Goal: Task Accomplishment & Management: Manage account settings

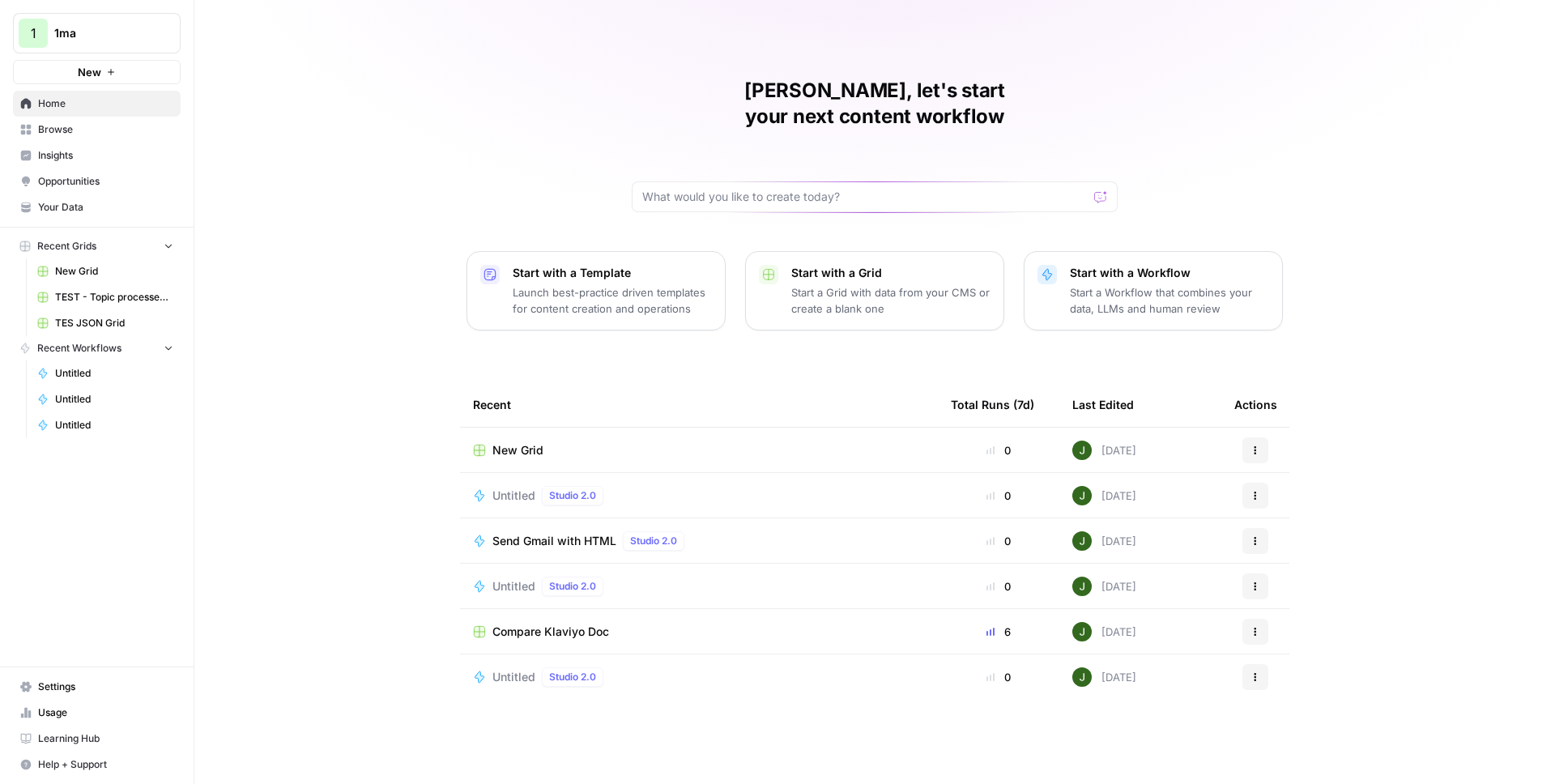
click at [74, 684] on span "Settings" at bounding box center [106, 686] width 135 height 14
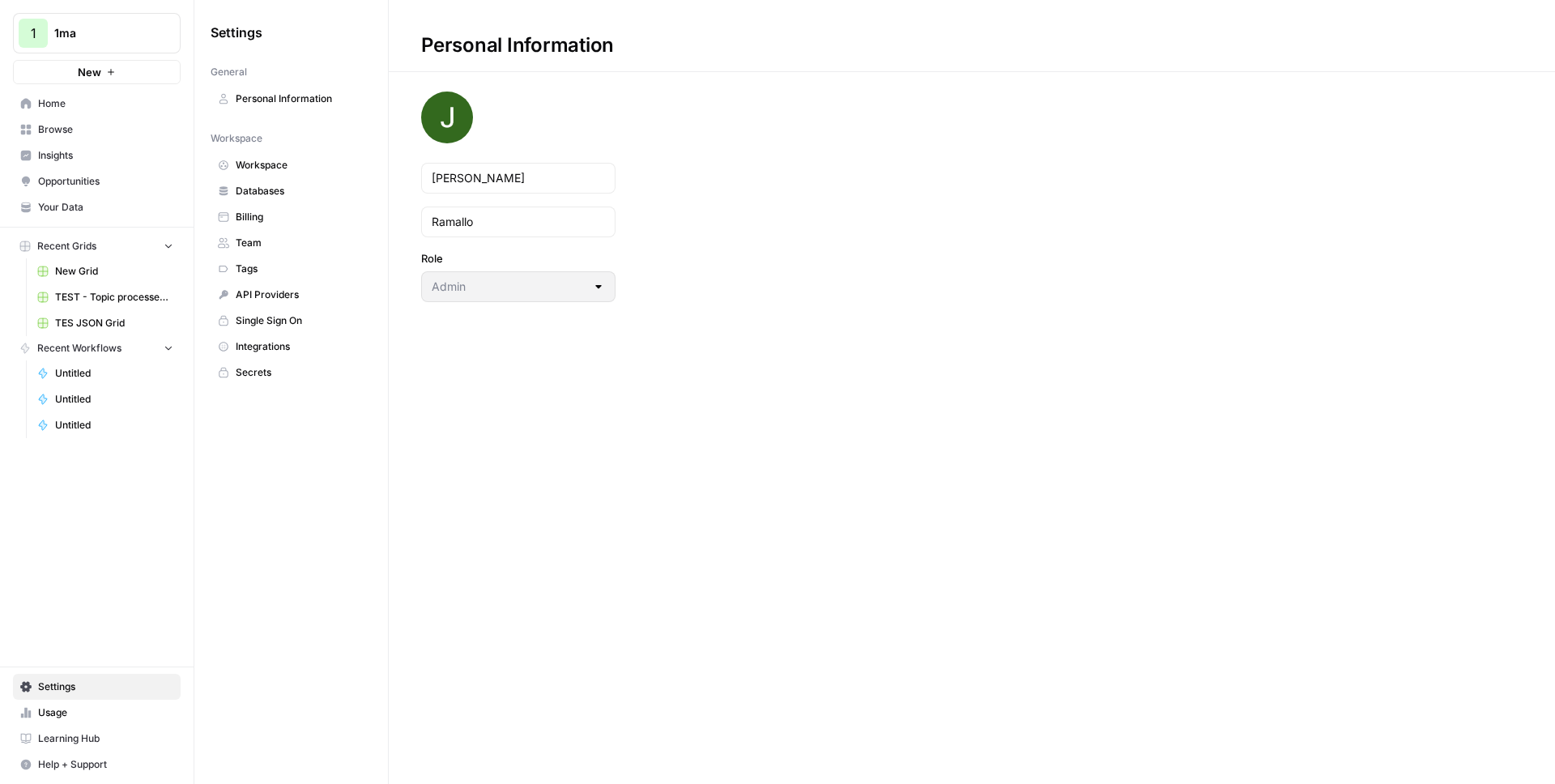
click at [279, 339] on span "Integrations" at bounding box center [301, 346] width 129 height 14
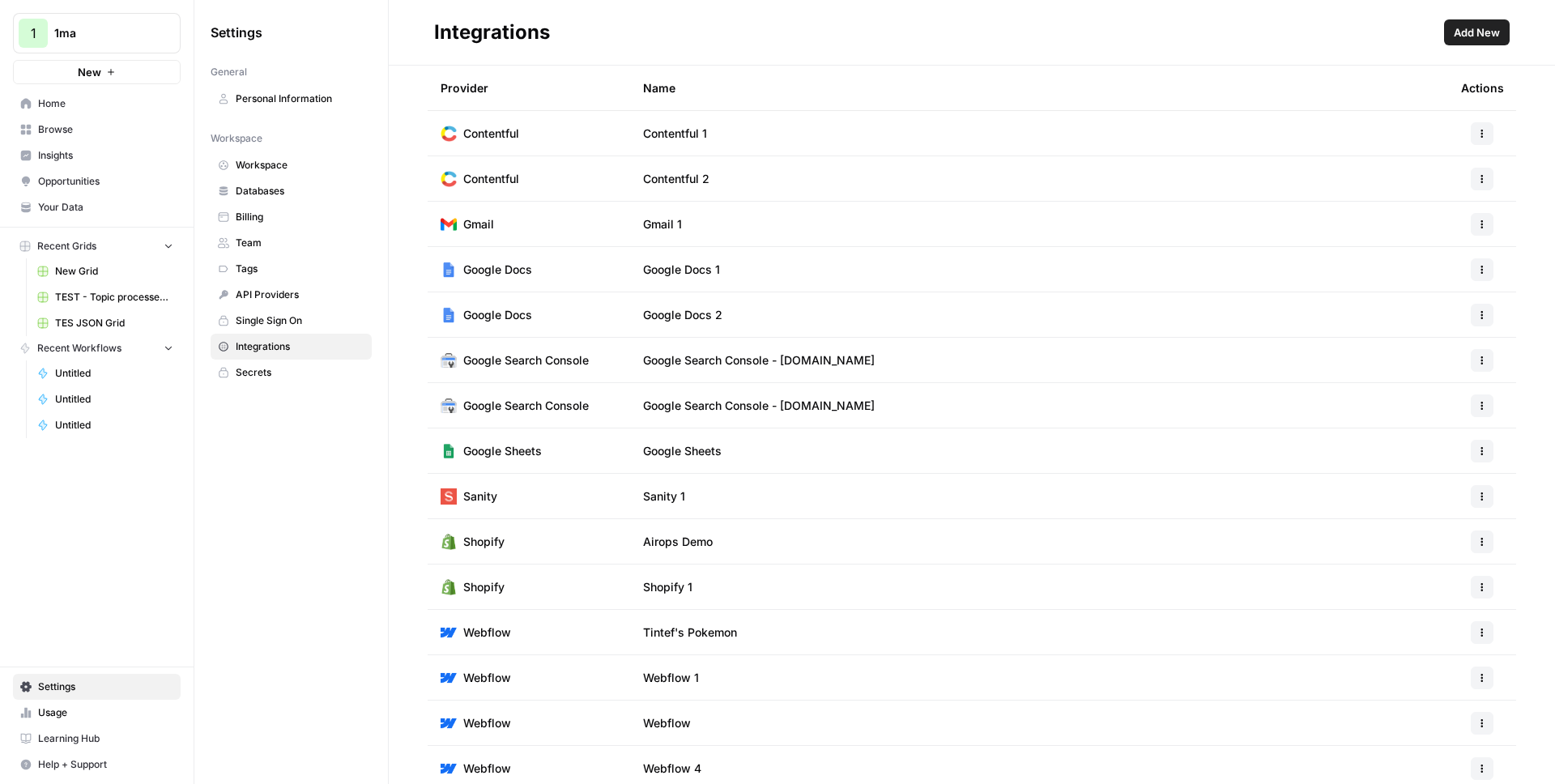
click at [1490, 34] on span "Add New" at bounding box center [1477, 32] width 46 height 16
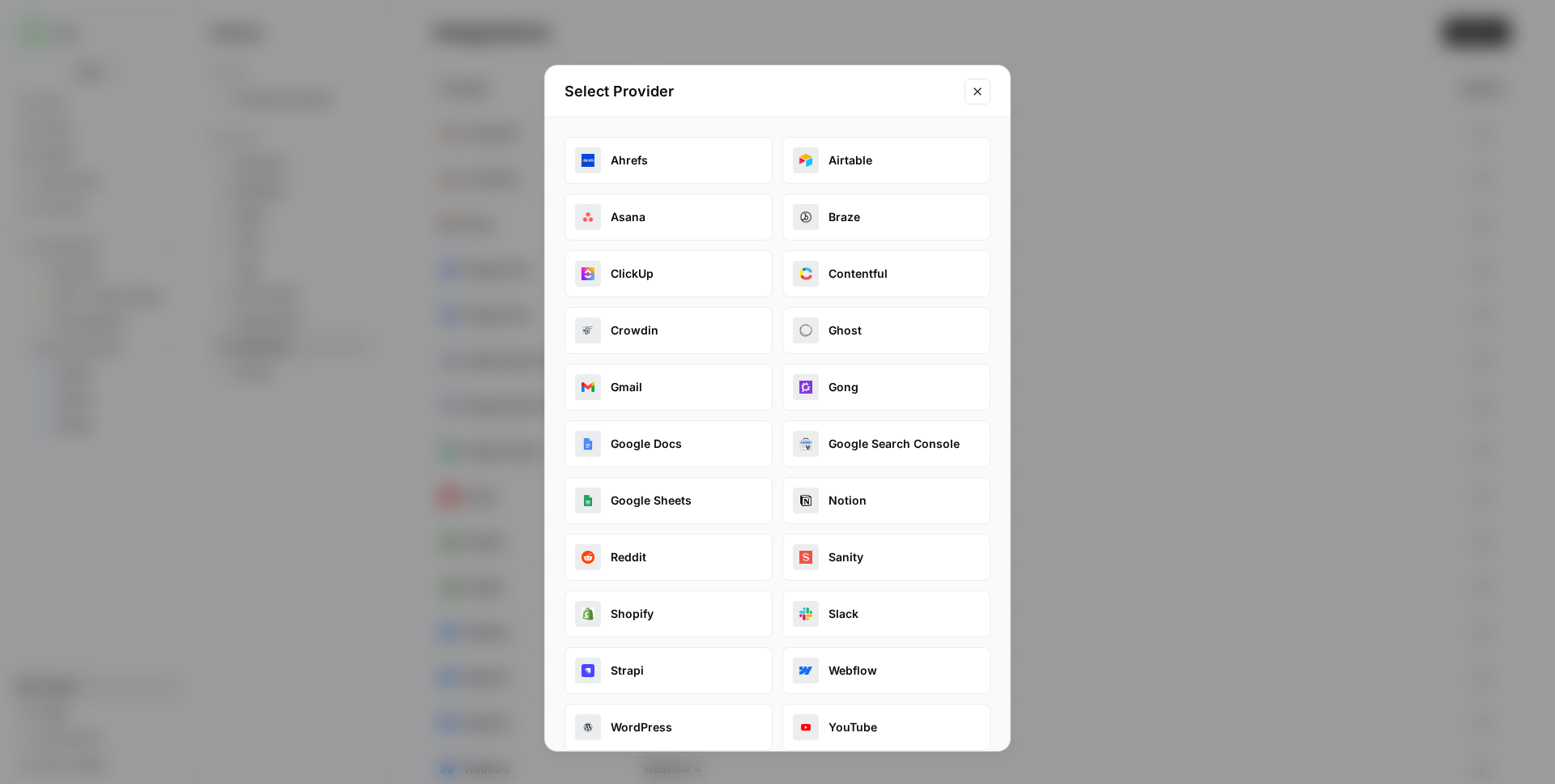
scroll to position [19, 0]
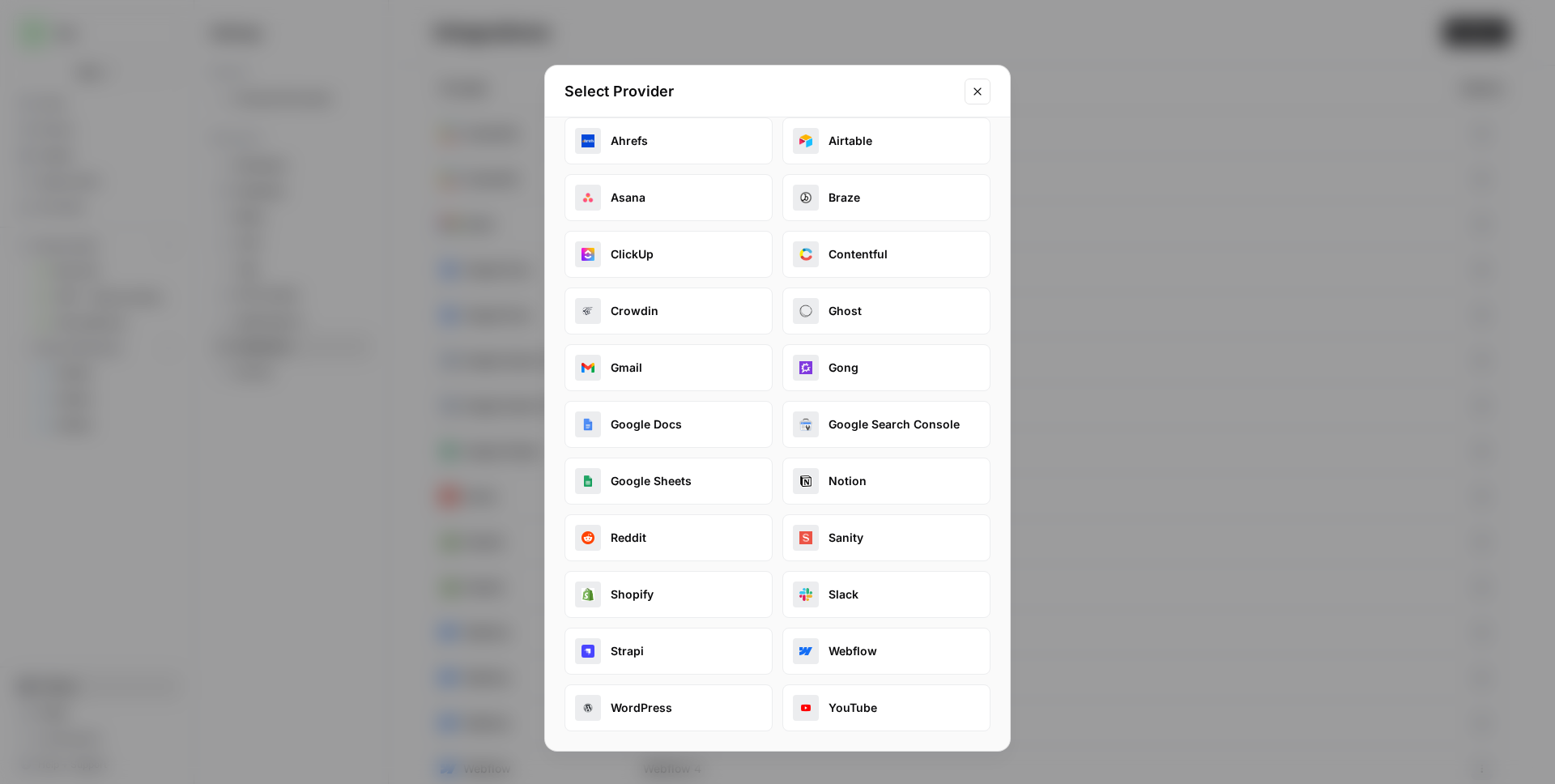
click at [668, 312] on button "Crowdin" at bounding box center [669, 310] width 208 height 47
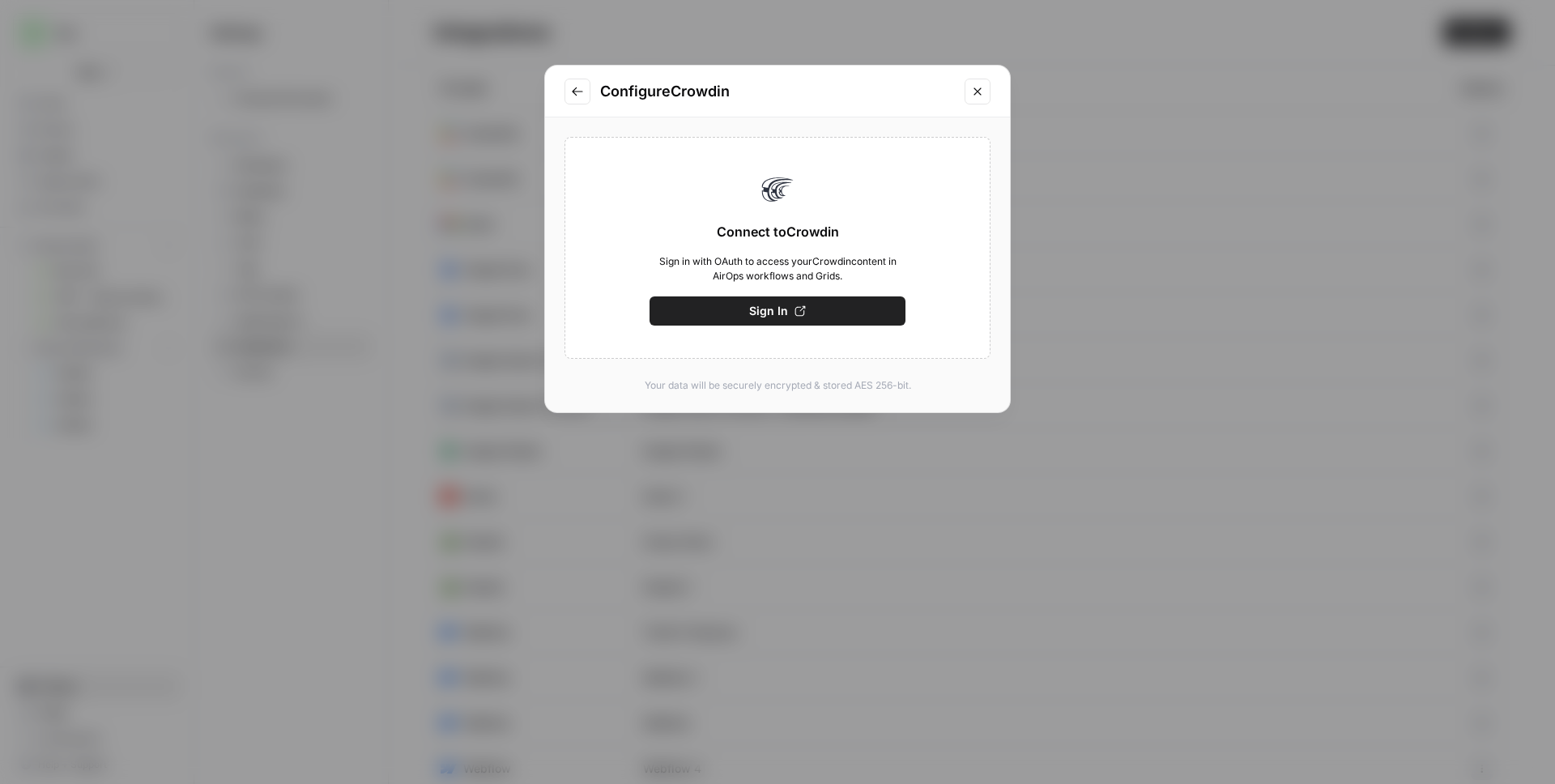
click at [570, 112] on div "Configure [PERSON_NAME]" at bounding box center [778, 91] width 465 height 52
click at [577, 97] on button "Go to previous step" at bounding box center [577, 91] width 26 height 26
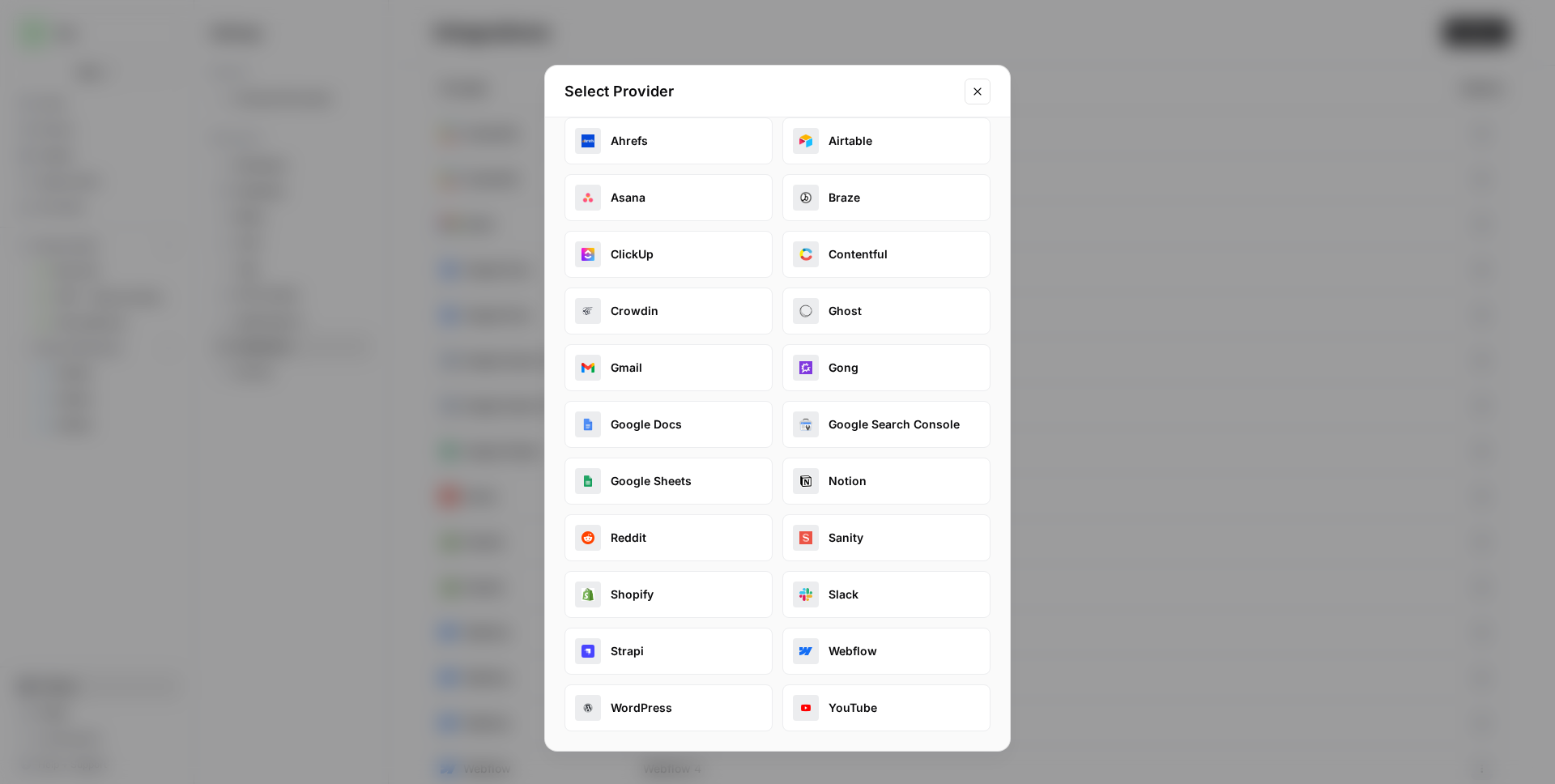
scroll to position [0, 0]
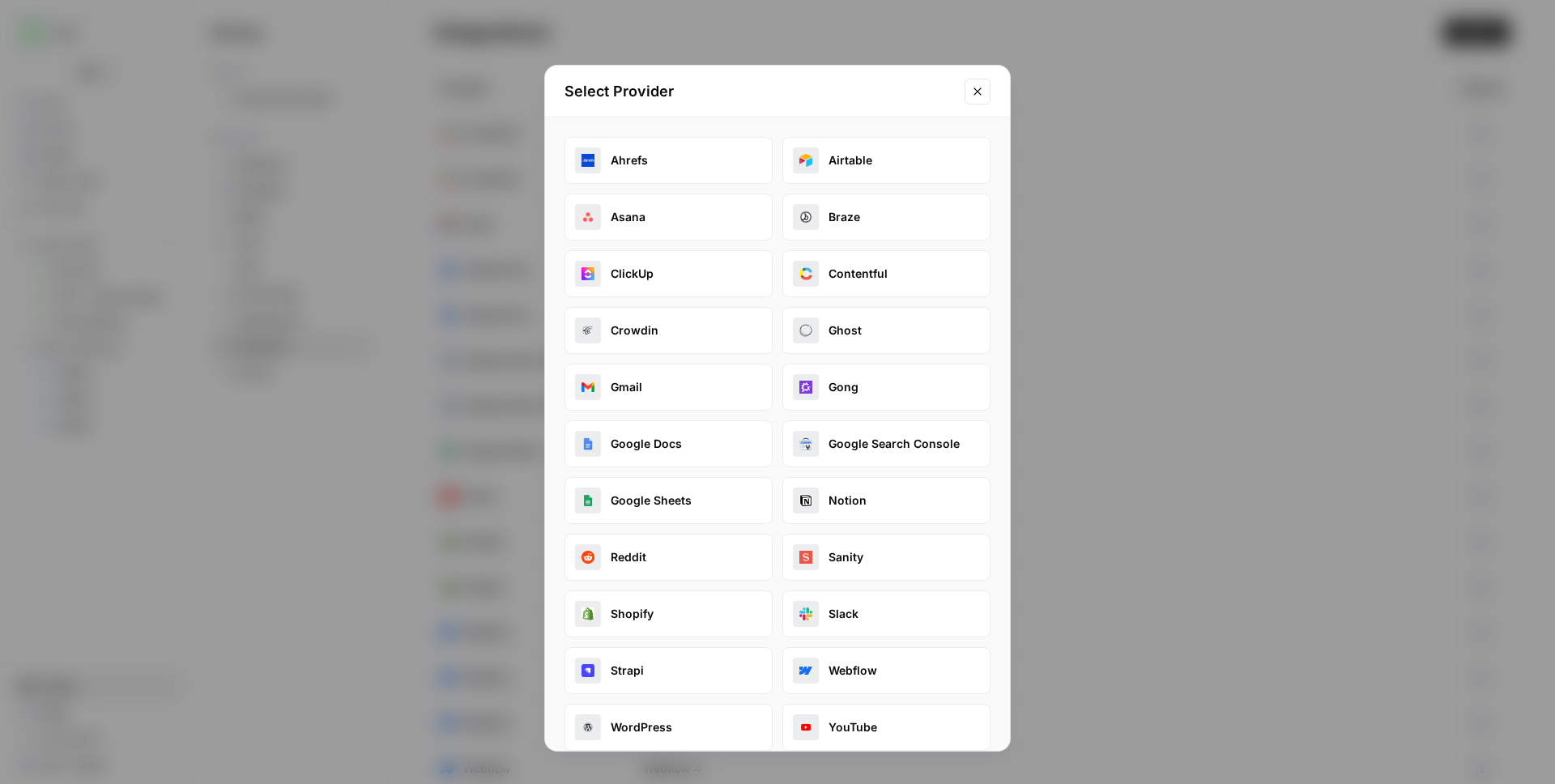
click at [985, 87] on button "Close modal" at bounding box center [977, 91] width 26 height 26
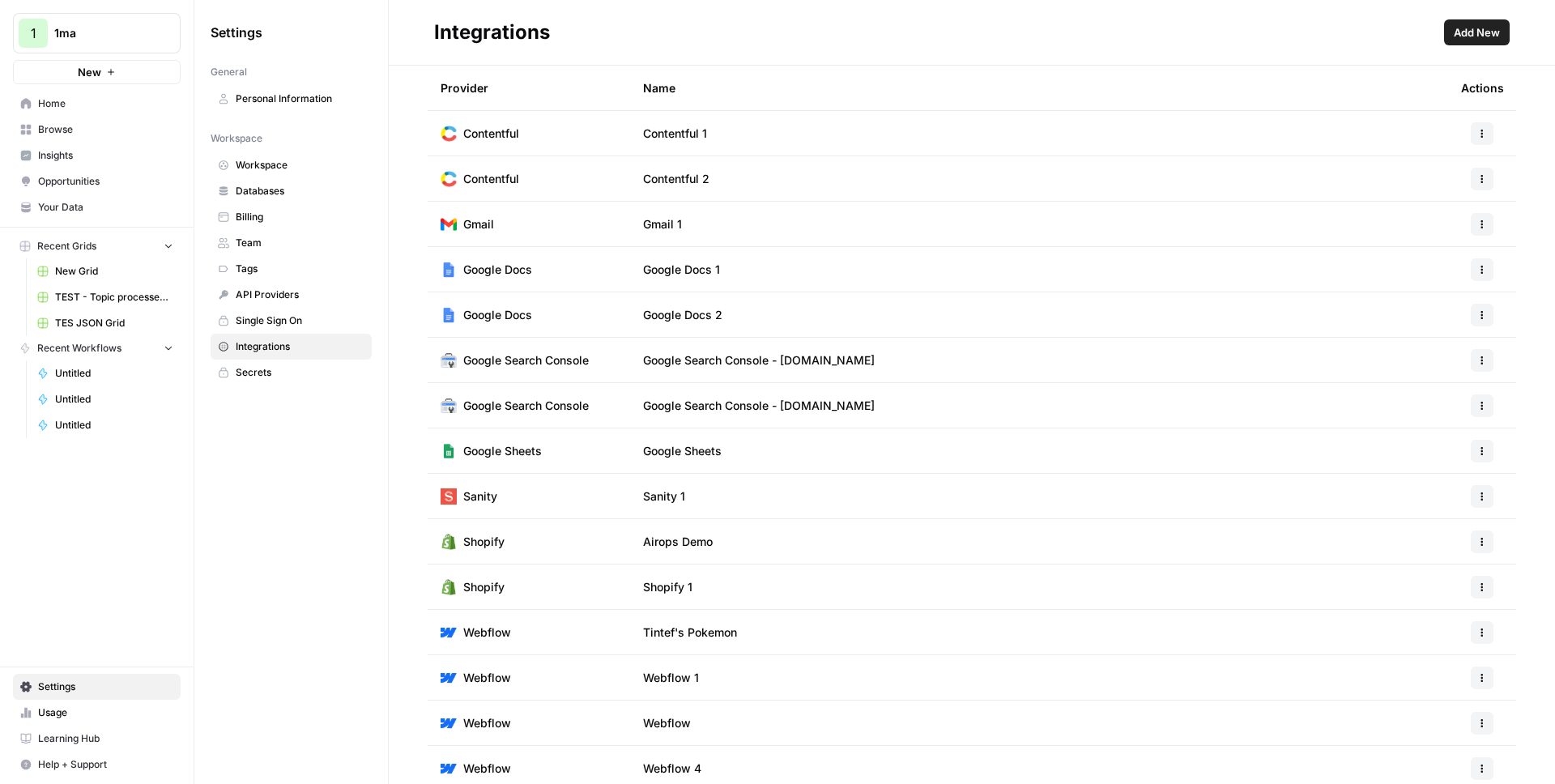
click at [1487, 22] on button "Add New" at bounding box center [1477, 32] width 66 height 26
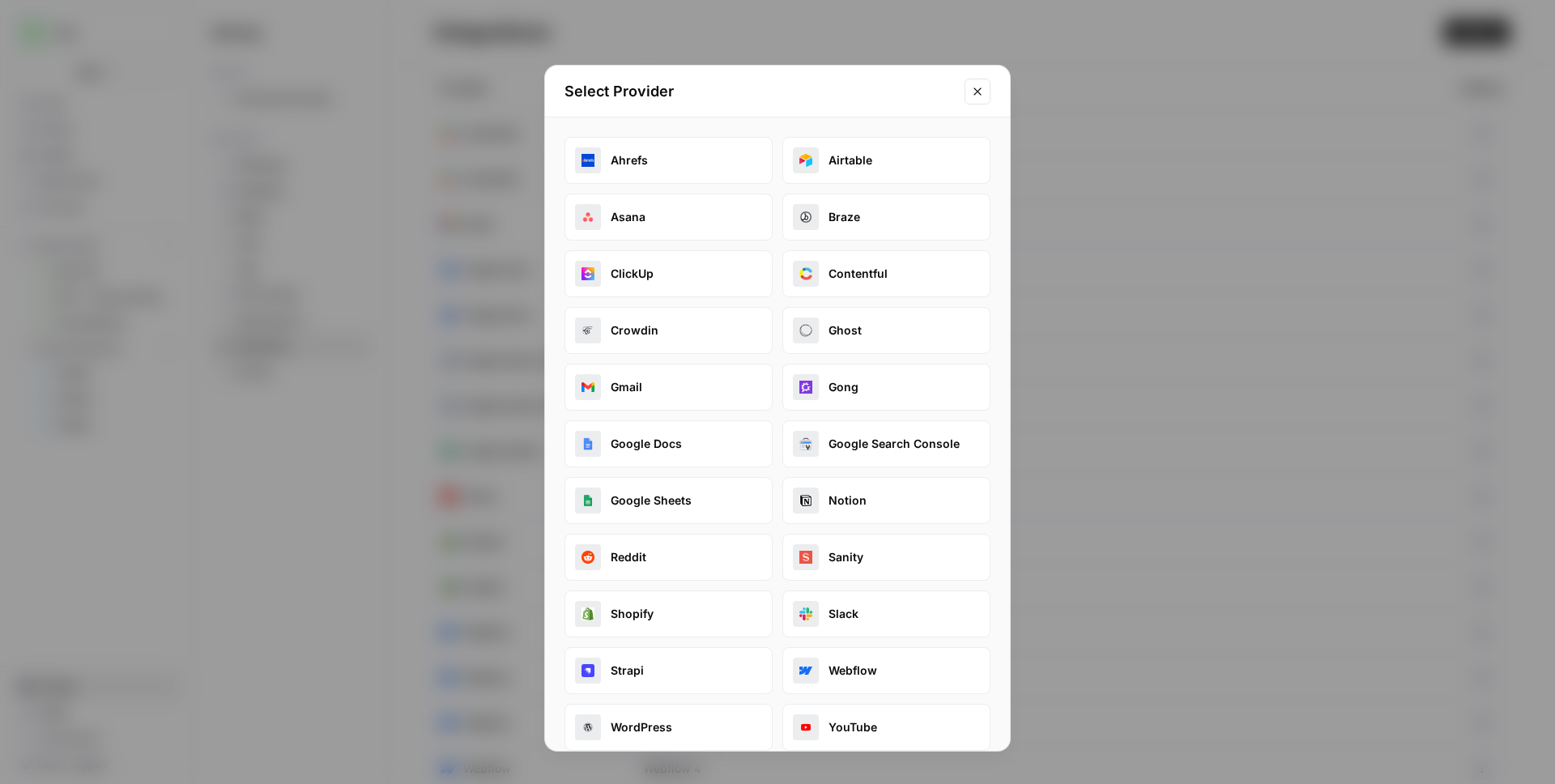
scroll to position [19, 0]
